Goal: Check status: Check status

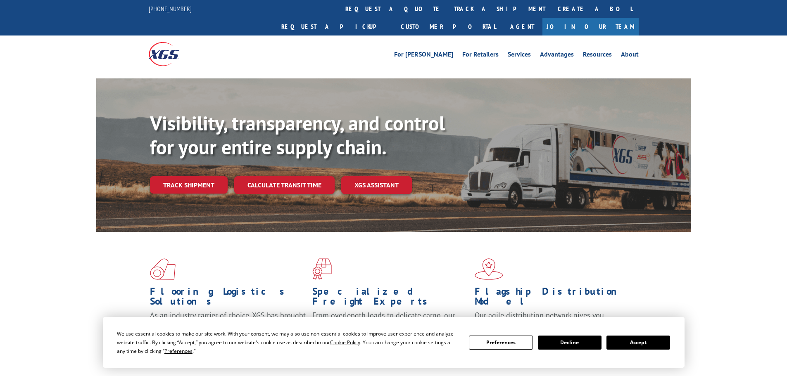
click at [192, 176] on link "Track shipment" at bounding box center [189, 184] width 78 height 17
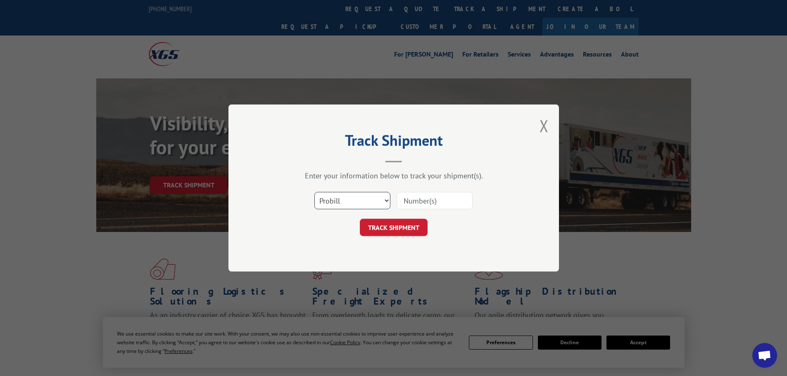
click at [353, 202] on select "Select category... Probill BOL PO" at bounding box center [352, 200] width 76 height 17
select select "bol"
click at [314, 192] on select "Select category... Probill BOL PO" at bounding box center [352, 200] width 76 height 17
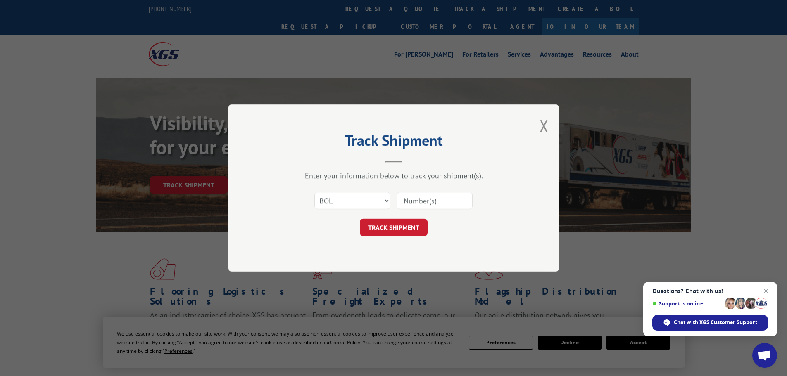
click at [420, 197] on input at bounding box center [435, 200] width 76 height 17
paste input "5448358"
type input "5448358"
click at [378, 232] on button "TRACK SHIPMENT" at bounding box center [394, 227] width 68 height 17
